Goal: Register for event/course

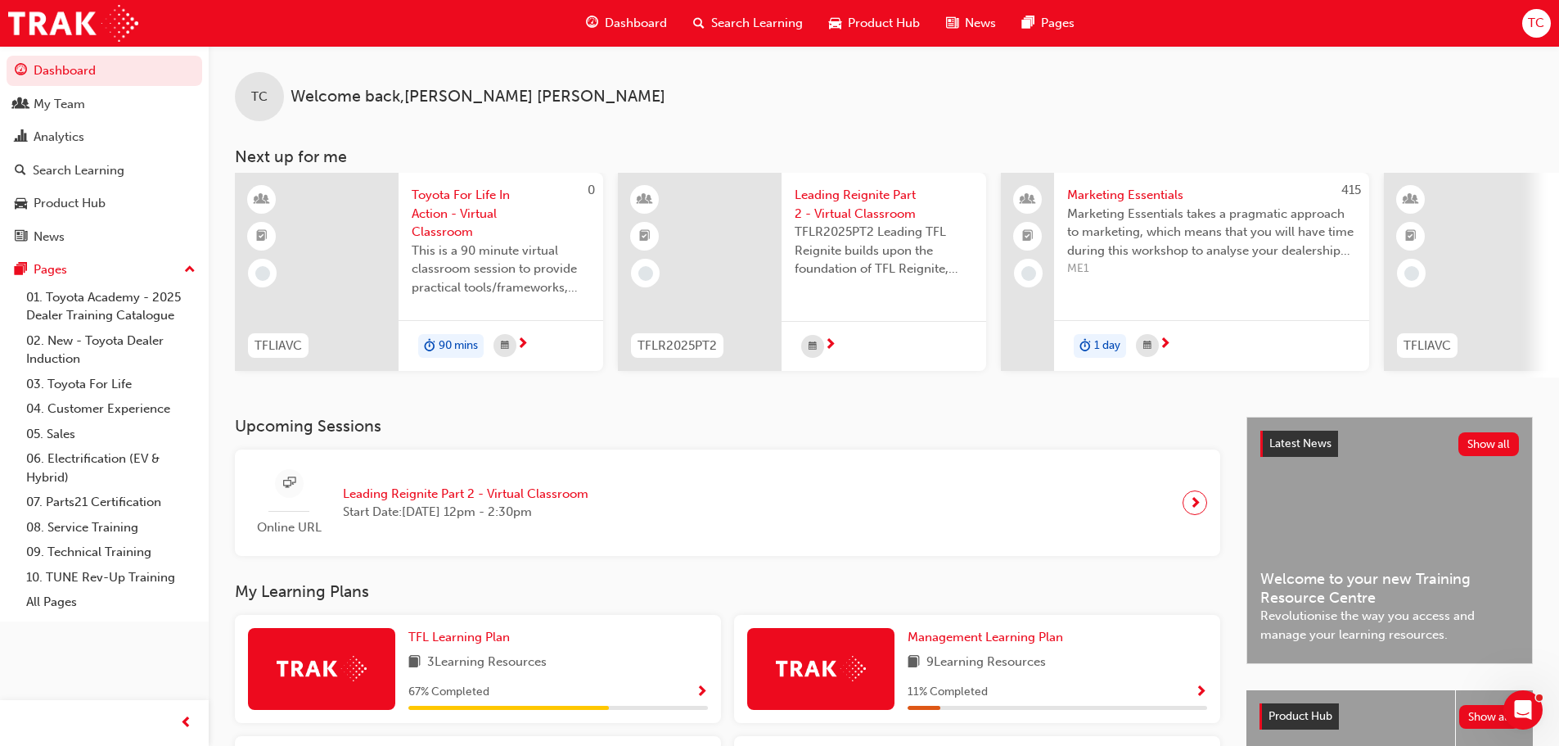
click at [468, 263] on span "This is a 90 minute virtual classroom session to provide practical tools/framew…" at bounding box center [501, 269] width 178 height 56
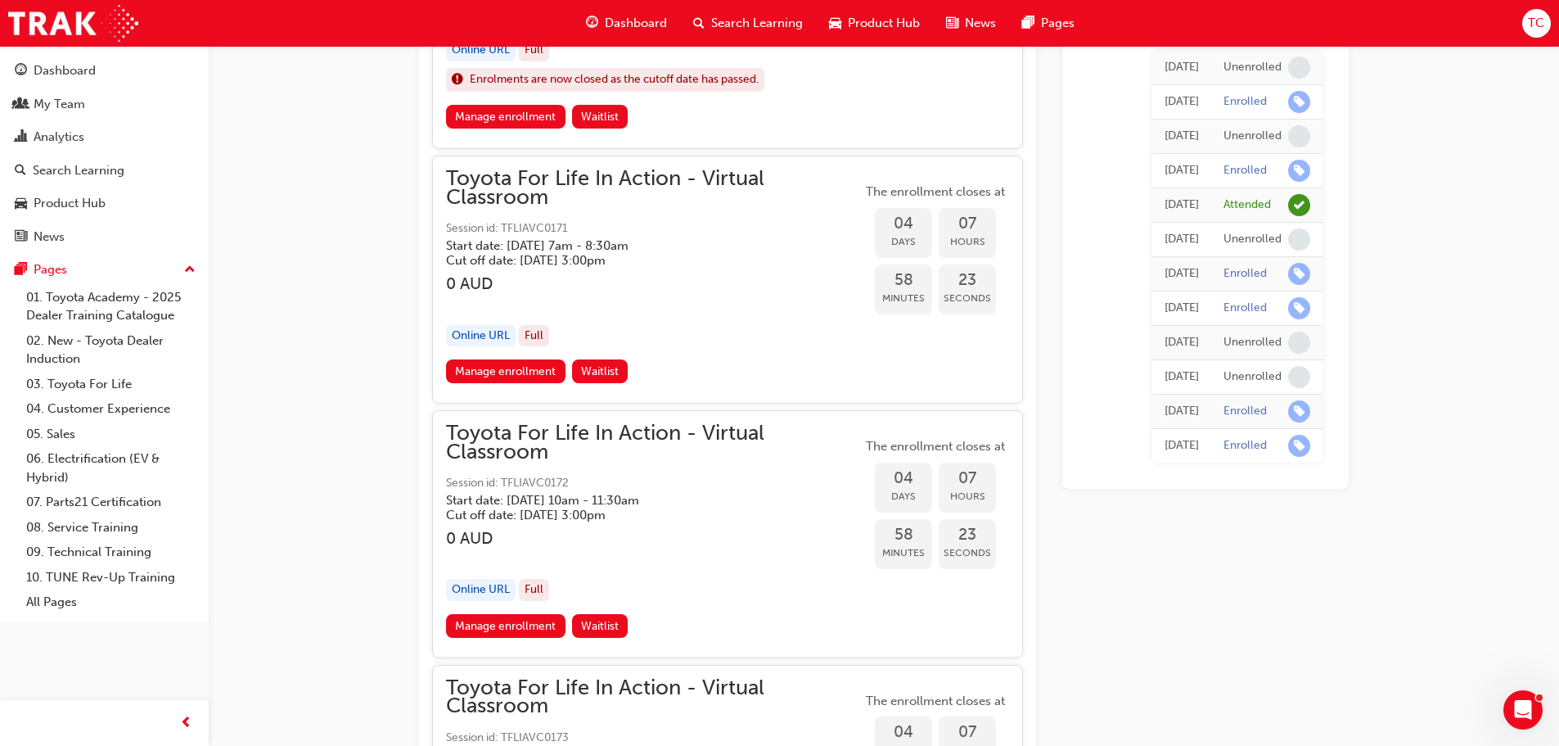
scroll to position [1696, 0]
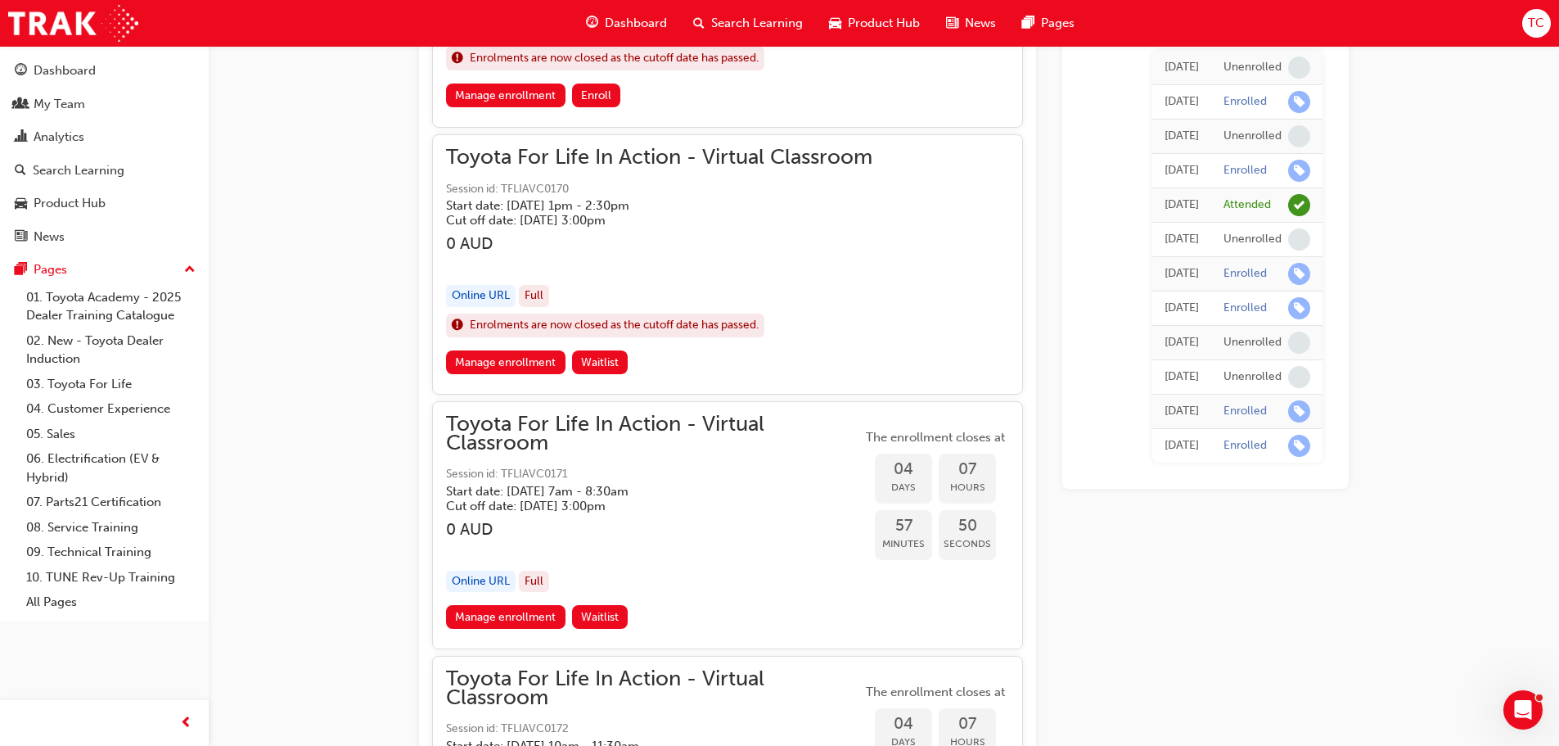
click at [626, 23] on span "Dashboard" at bounding box center [636, 23] width 62 height 19
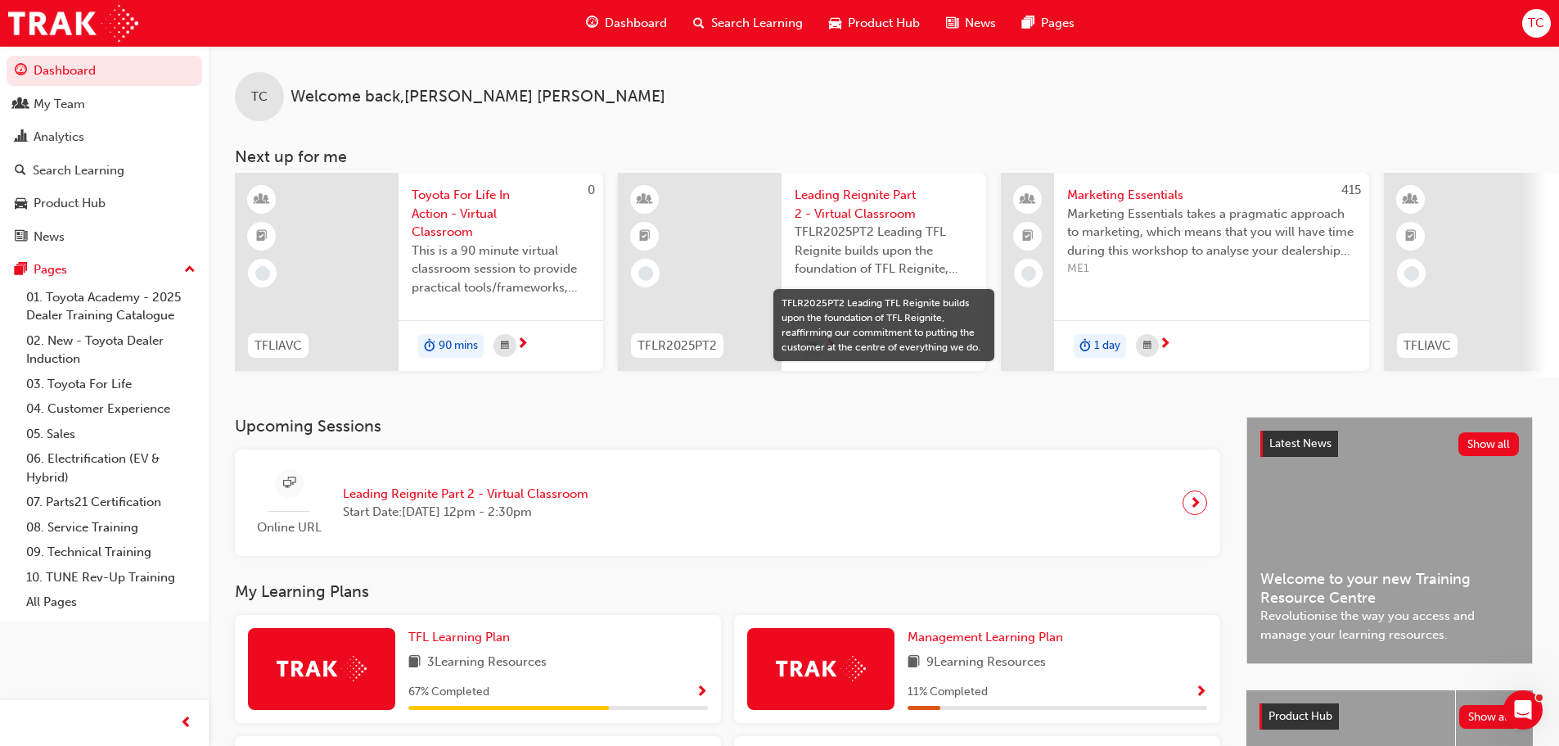
click at [869, 232] on span "TFLR2025PT2 Leading TFL Reignite builds upon the foundation of TFL Reignite, re…" at bounding box center [884, 251] width 178 height 56
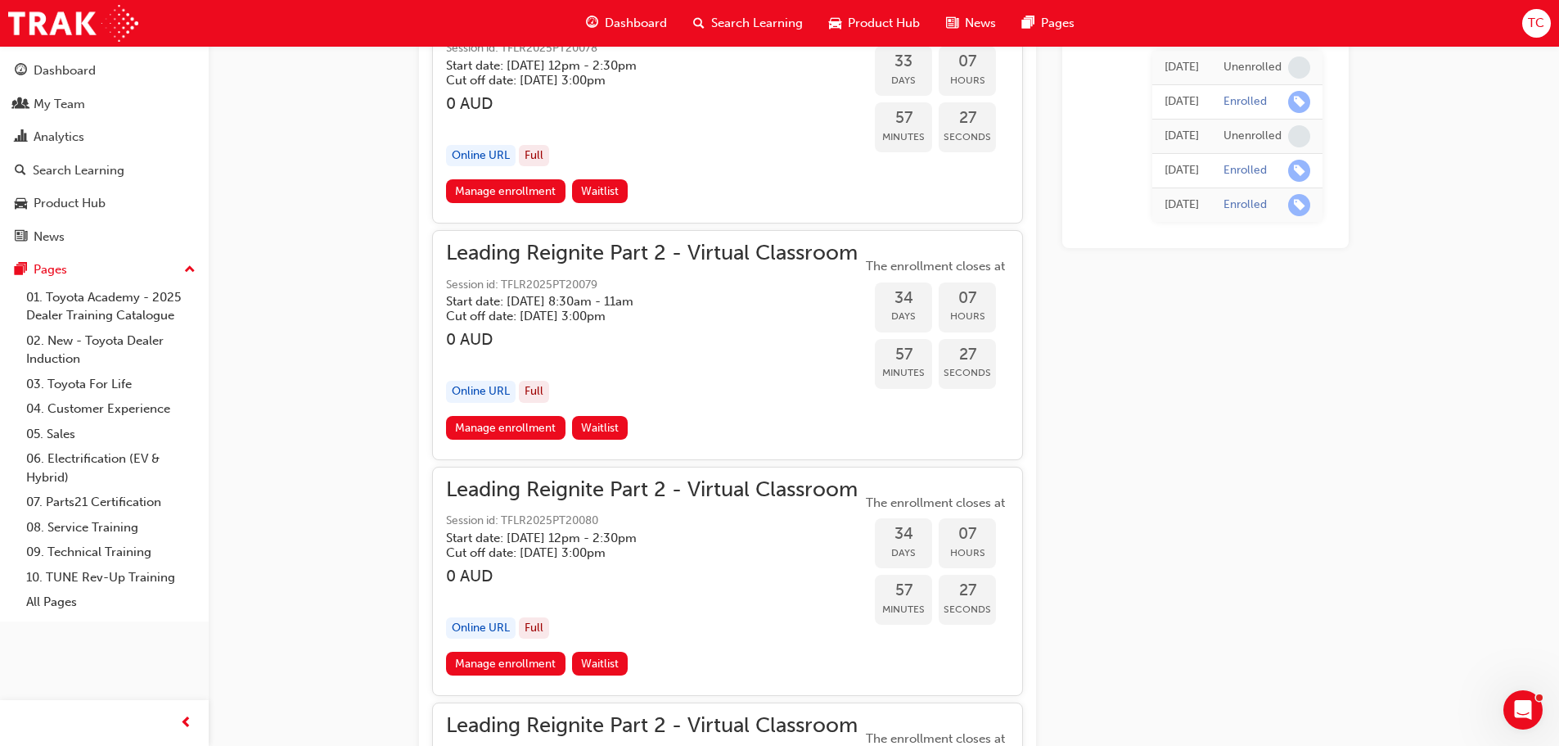
scroll to position [8216, 0]
